Goal: Check status

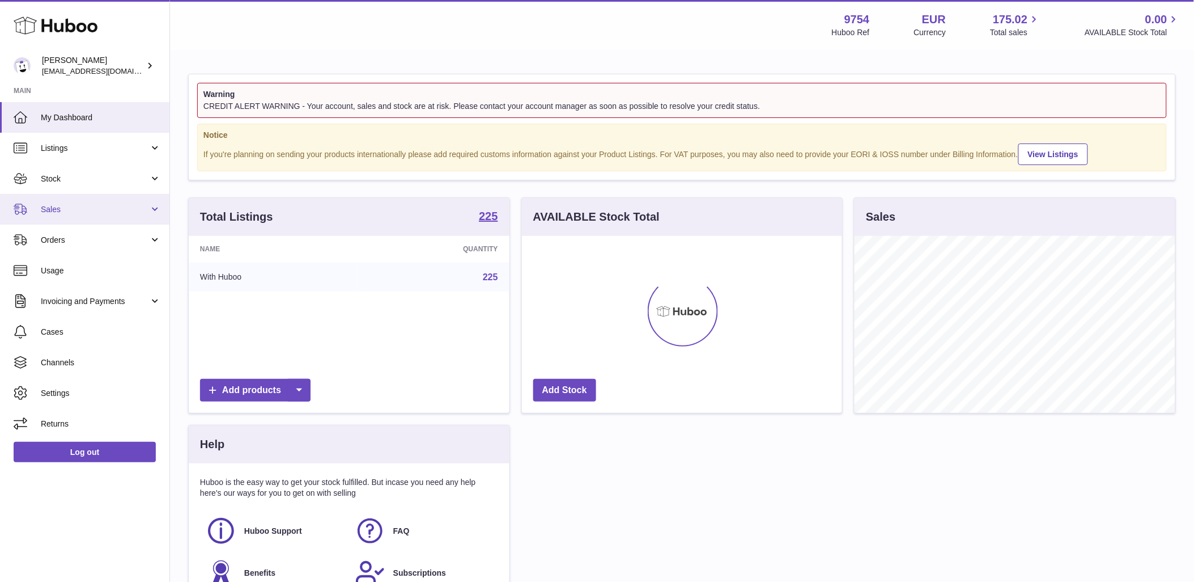
scroll to position [177, 320]
click at [66, 207] on span "Sales" at bounding box center [95, 209] width 108 height 11
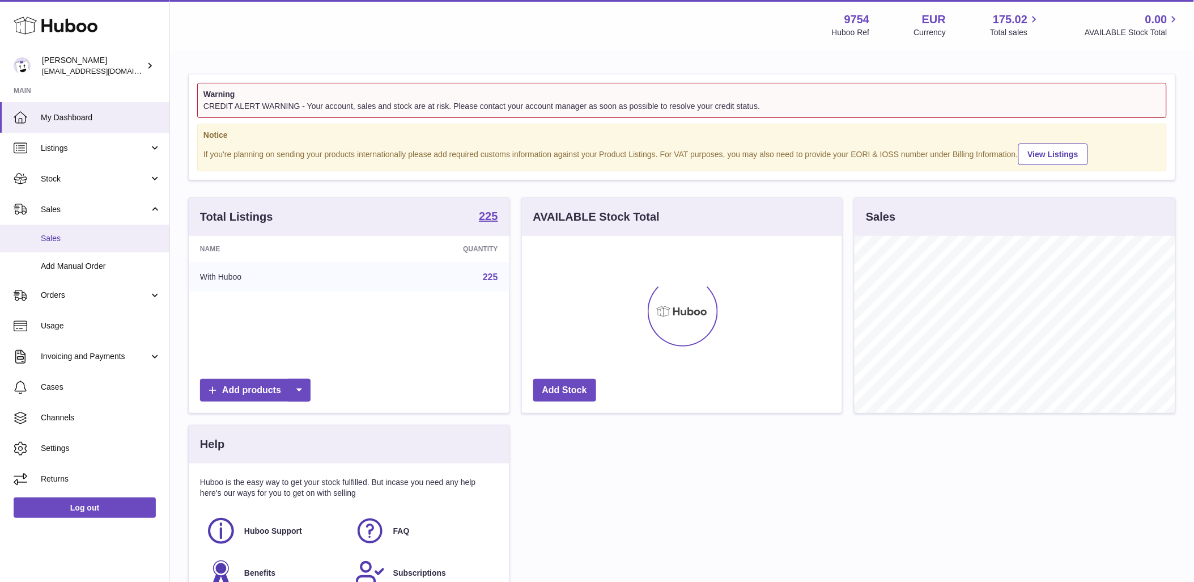
click at [62, 248] on link "Sales" at bounding box center [84, 238] width 169 height 28
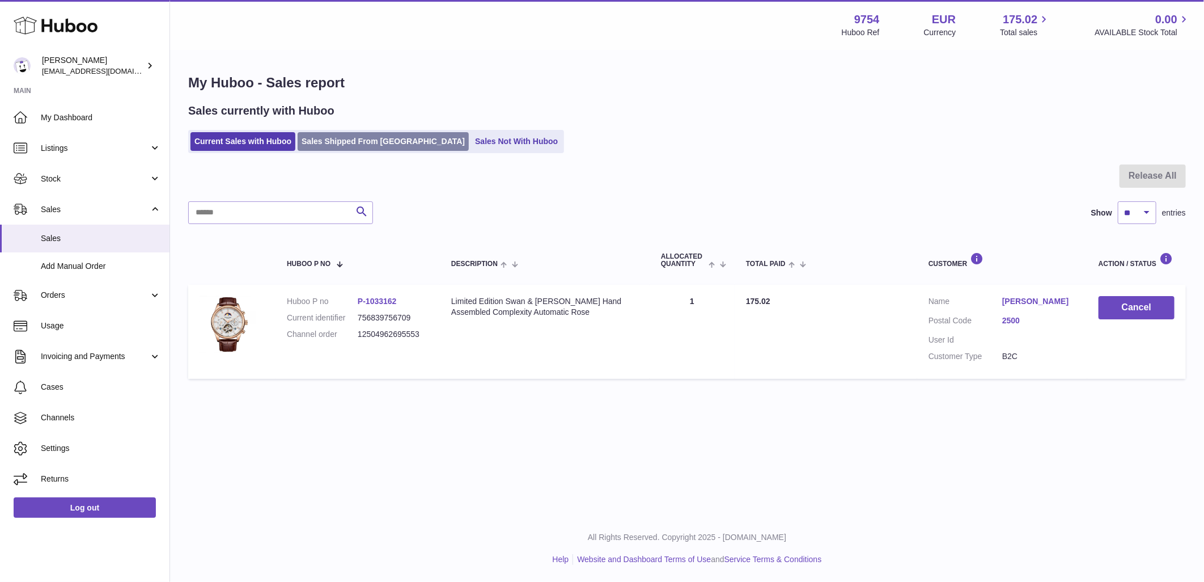
click at [367, 139] on link "Sales Shipped From [GEOGRAPHIC_DATA]" at bounding box center [383, 141] width 171 height 19
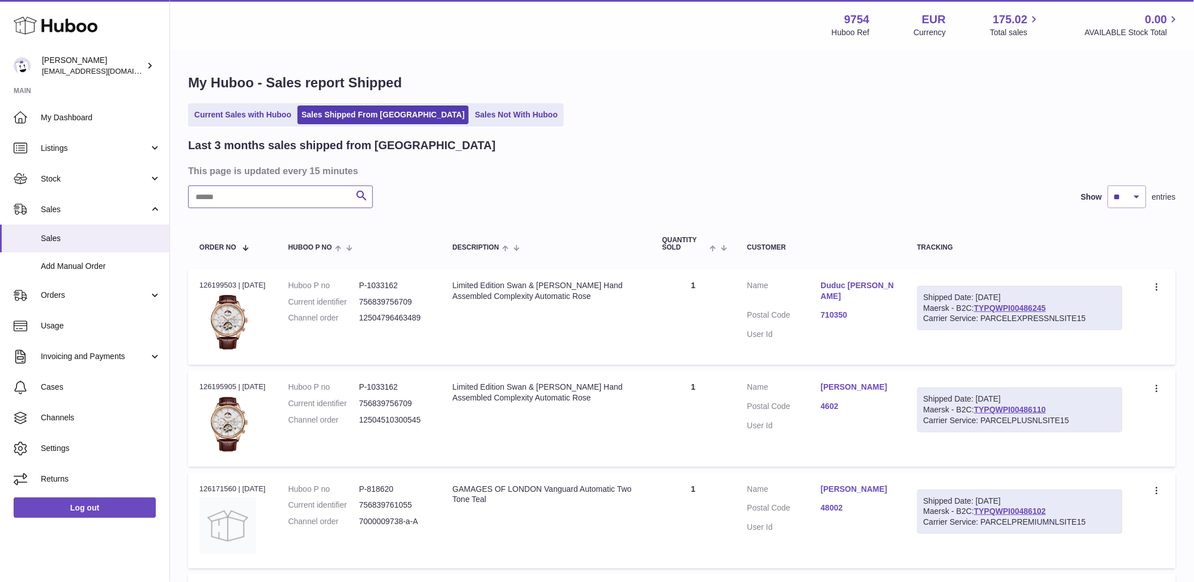
click at [260, 205] on input "text" at bounding box center [280, 196] width 185 height 23
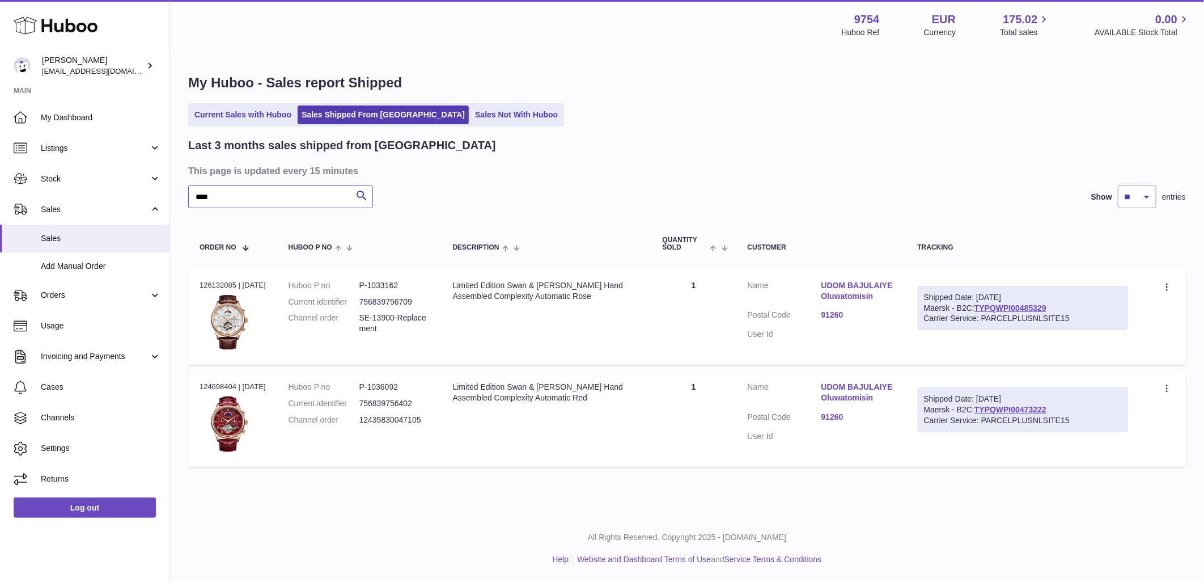
type input "****"
click at [387, 325] on dd "SE-13900-Replacement" at bounding box center [394, 323] width 71 height 22
copy tr "SE-13900-Replacement Description"
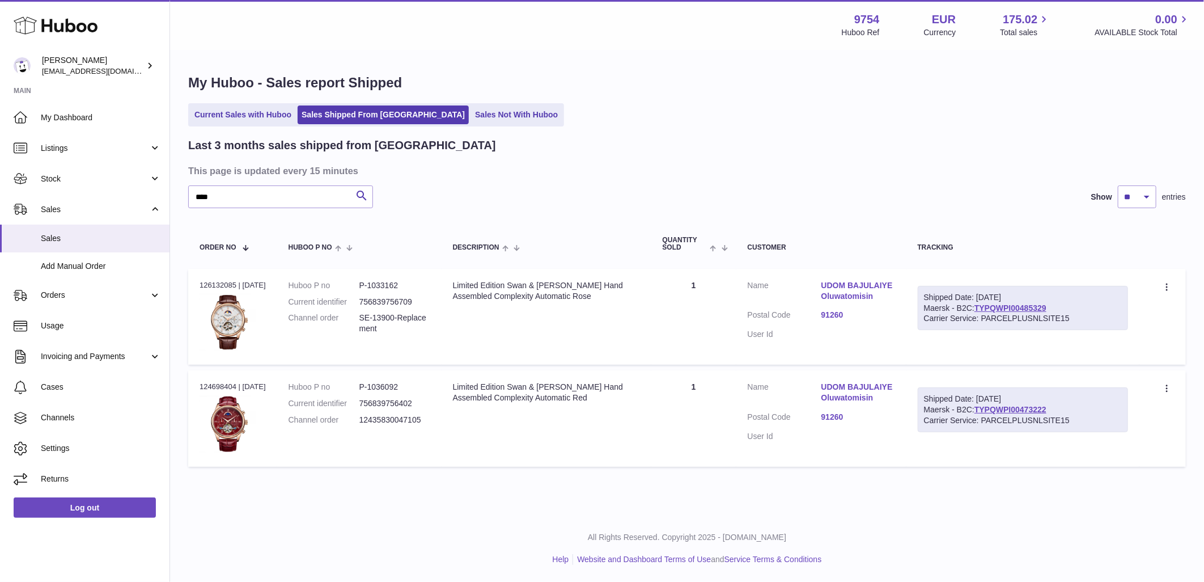
click at [211, 280] on div "Order no 126132085 | 8th Oct" at bounding box center [233, 285] width 66 height 10
copy div "126132085"
